Goal: Task Accomplishment & Management: Use online tool/utility

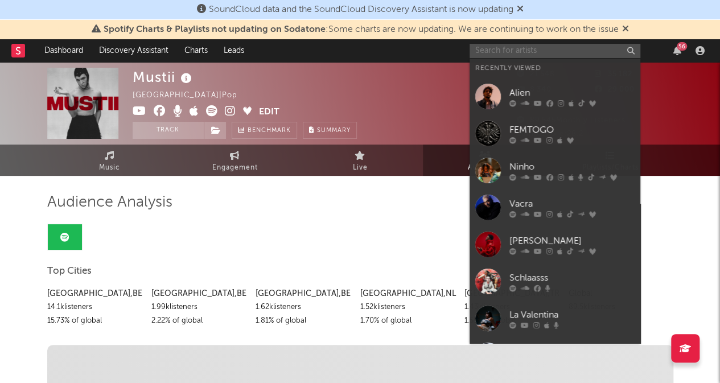
click at [491, 50] on input "text" at bounding box center [555, 51] width 171 height 14
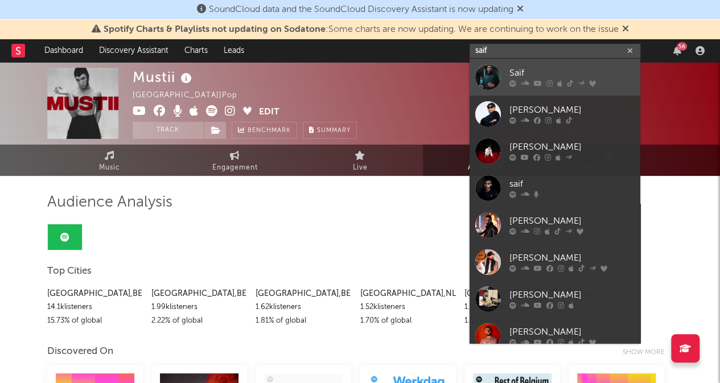
type input "saif"
click at [495, 79] on div at bounding box center [488, 77] width 26 height 26
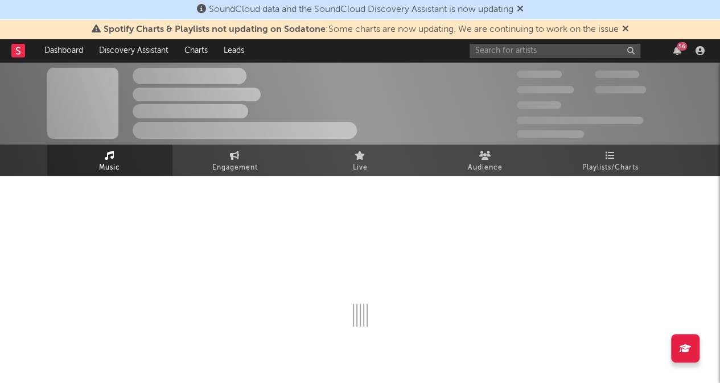
select select "6m"
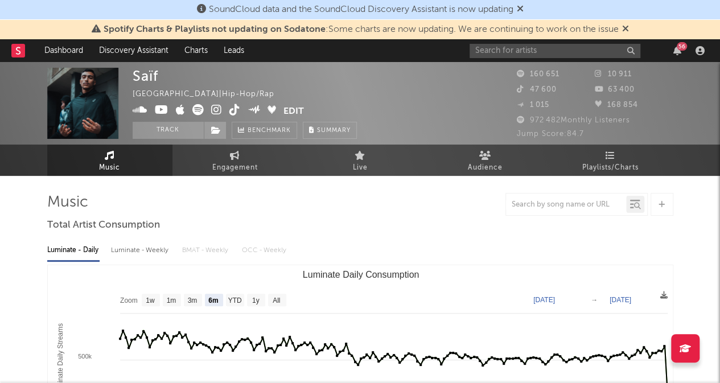
select select "6m"
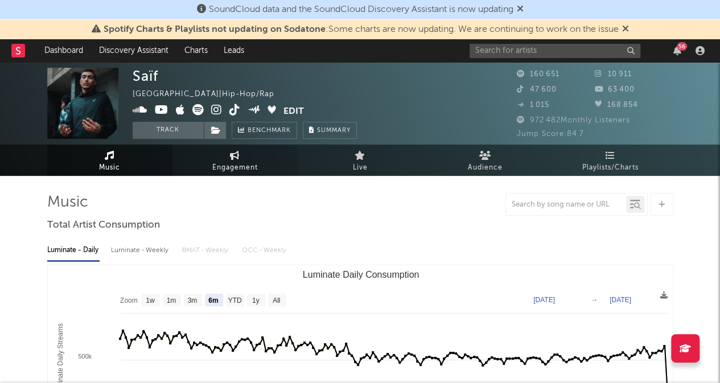
click at [233, 160] on icon at bounding box center [235, 155] width 10 height 9
select select "1w"
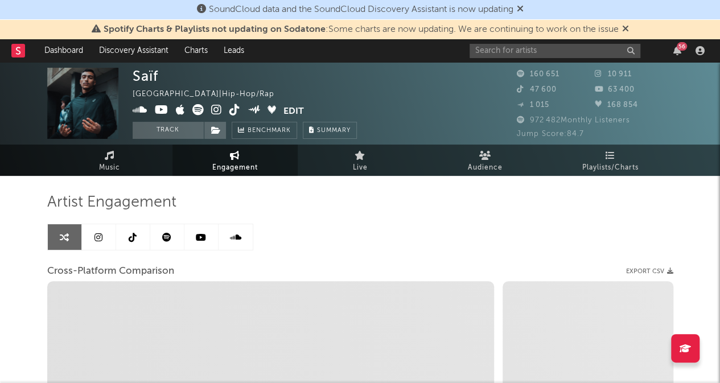
select select "1m"
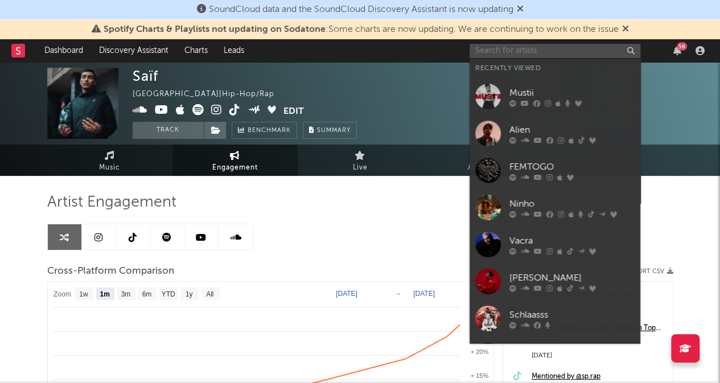
click at [510, 48] on input "text" at bounding box center [555, 51] width 171 height 14
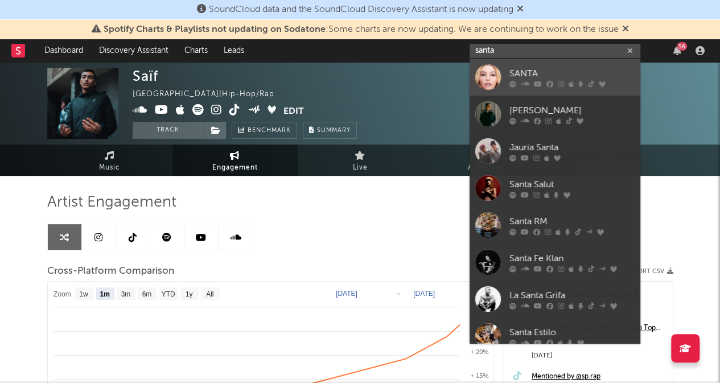
type input "santa"
click at [520, 71] on div "SANTA" at bounding box center [571, 74] width 125 height 14
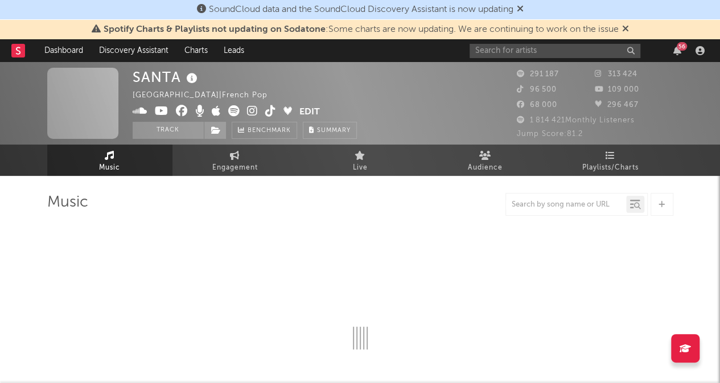
select select "6m"
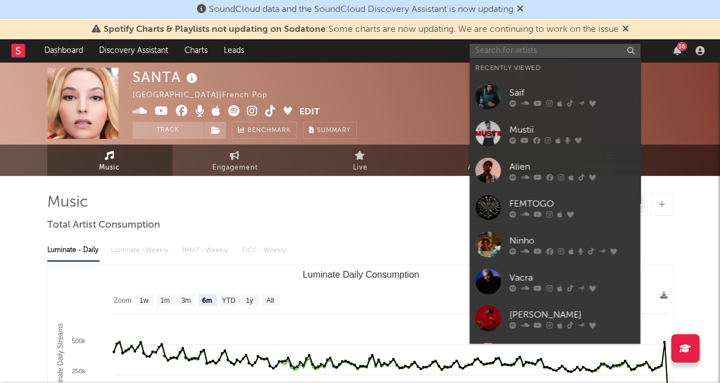
click at [488, 48] on input "text" at bounding box center [555, 51] width 171 height 14
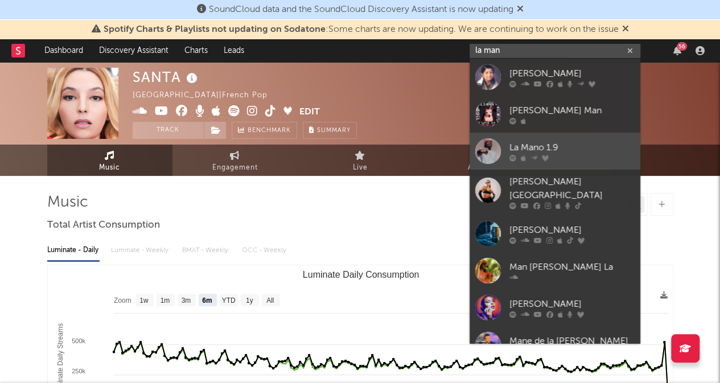
type input "la man"
click at [525, 151] on div "La Mano 1.9" at bounding box center [571, 148] width 125 height 14
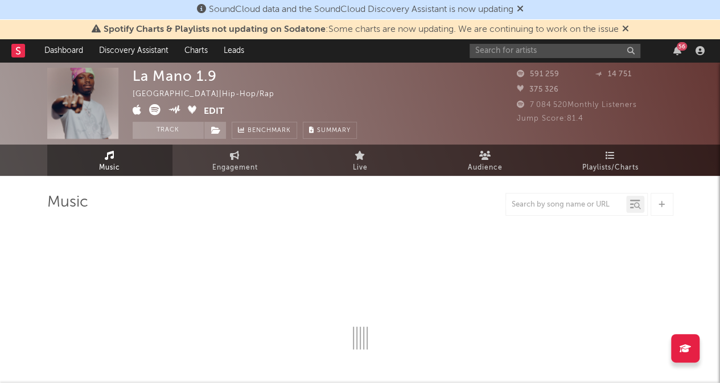
select select "6m"
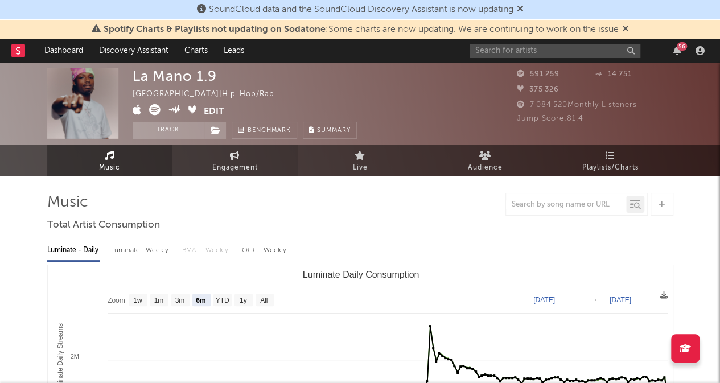
click at [227, 160] on link "Engagement" at bounding box center [234, 160] width 125 height 31
select select "1w"
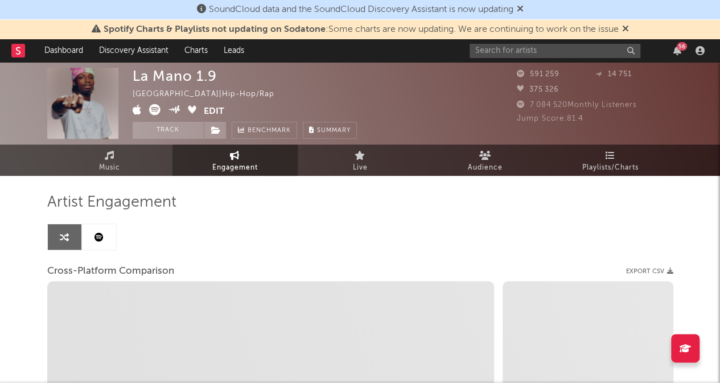
select select "1m"
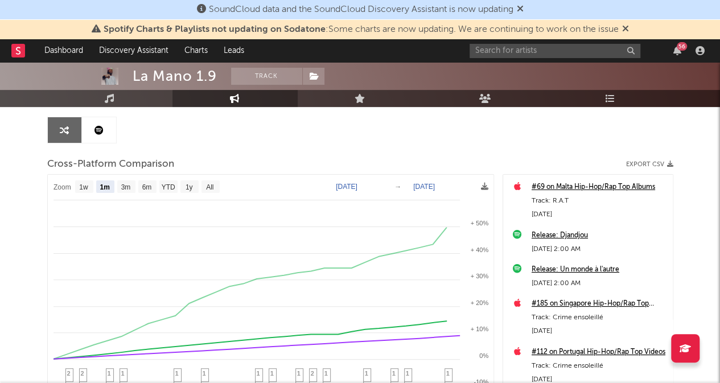
scroll to position [109, 0]
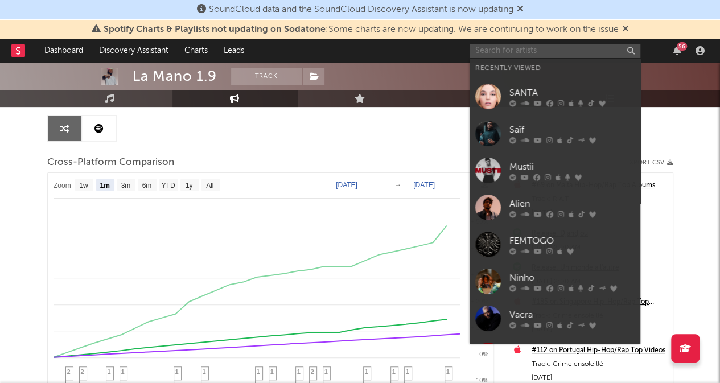
click at [515, 51] on input "text" at bounding box center [555, 51] width 171 height 14
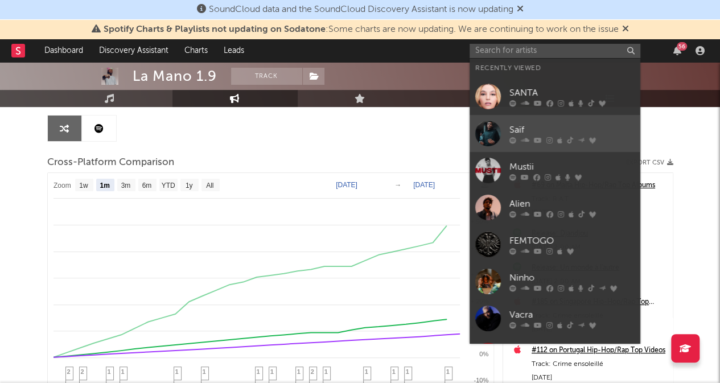
click at [522, 125] on div "Saïf" at bounding box center [571, 130] width 125 height 14
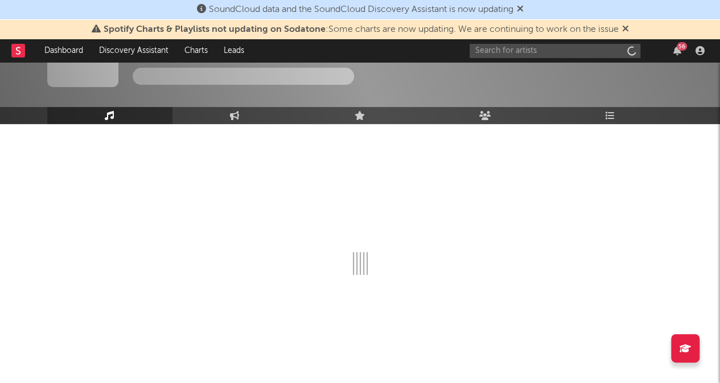
scroll to position [51, 0]
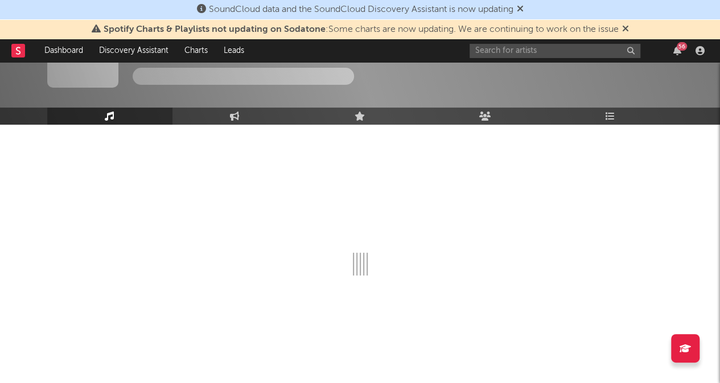
select select "6m"
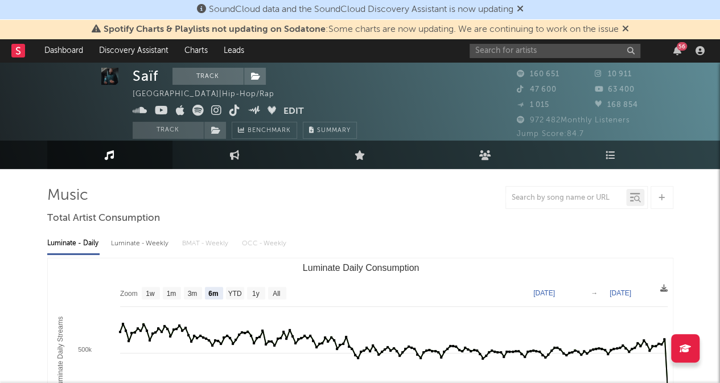
scroll to position [0, 0]
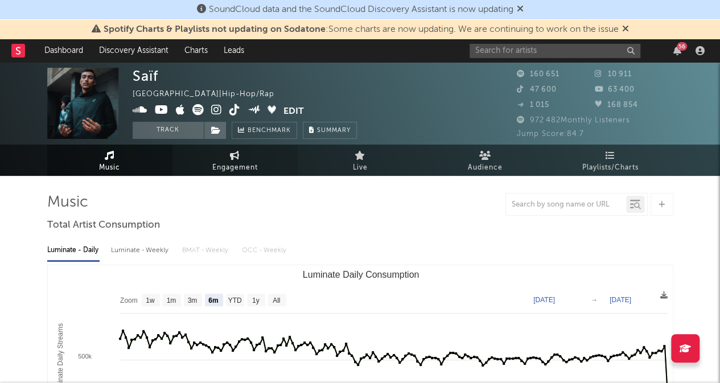
click at [233, 160] on link "Engagement" at bounding box center [234, 160] width 125 height 31
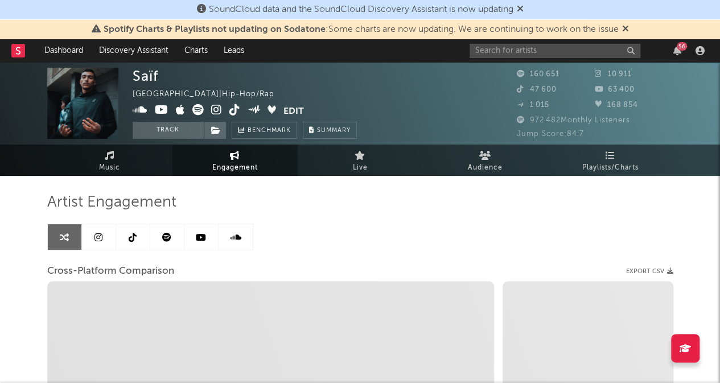
select select "1w"
select select "1m"
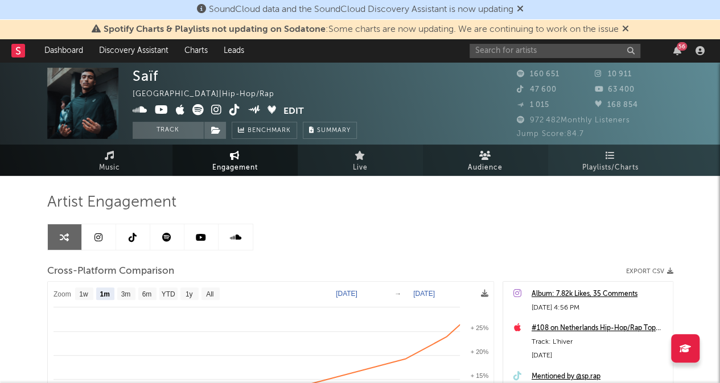
click at [483, 159] on icon at bounding box center [485, 155] width 12 height 9
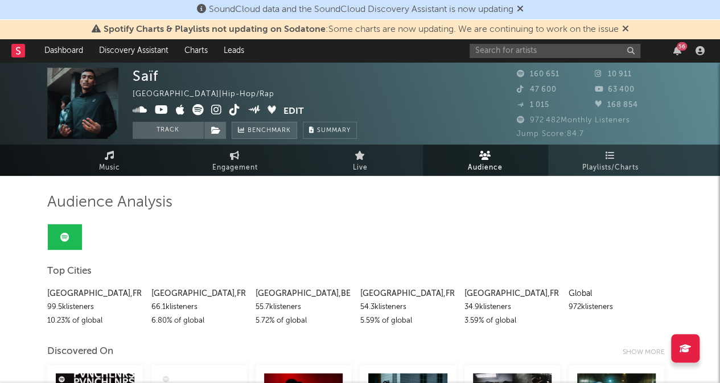
click at [265, 131] on span "Benchmark" at bounding box center [269, 131] width 43 height 14
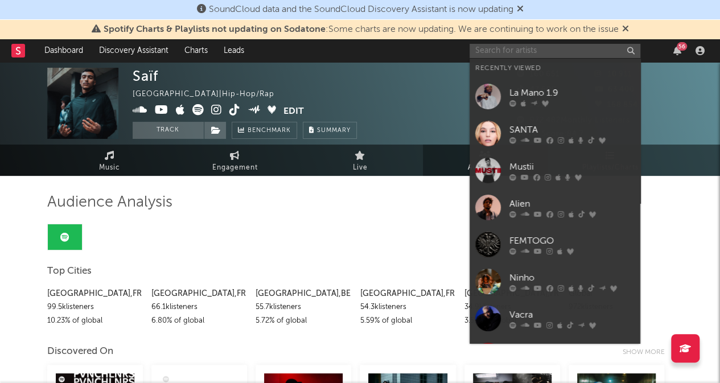
click at [509, 54] on input "text" at bounding box center [555, 51] width 171 height 14
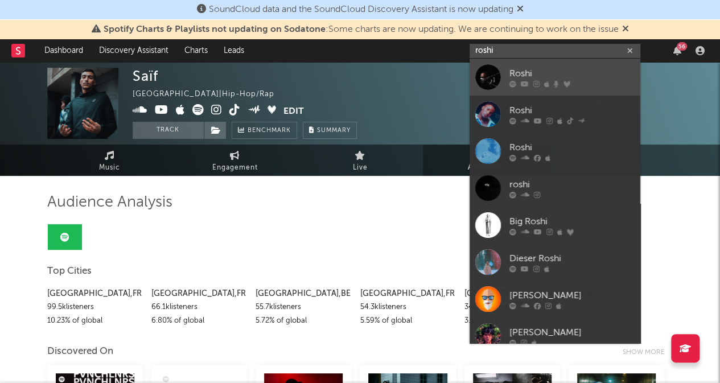
type input "roshi"
click at [519, 73] on div "Roshi" at bounding box center [571, 74] width 125 height 14
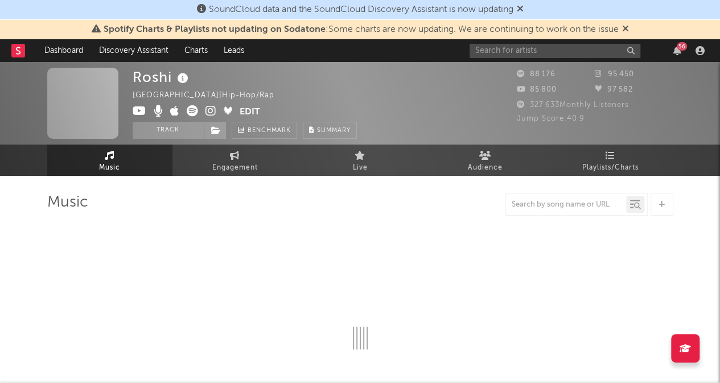
select select "6m"
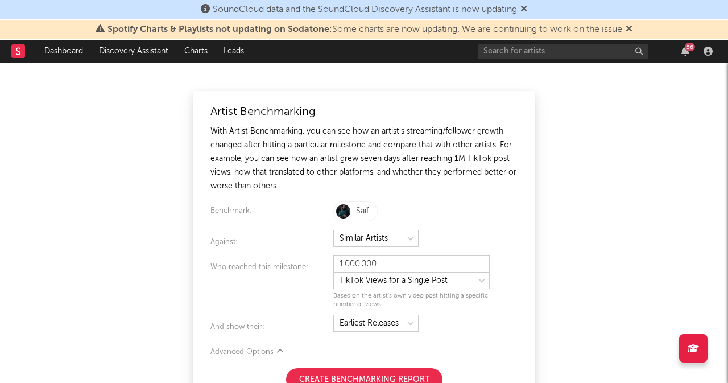
click at [361, 372] on button "Create Benchmarking Report" at bounding box center [364, 379] width 157 height 23
